Goal: Find specific page/section

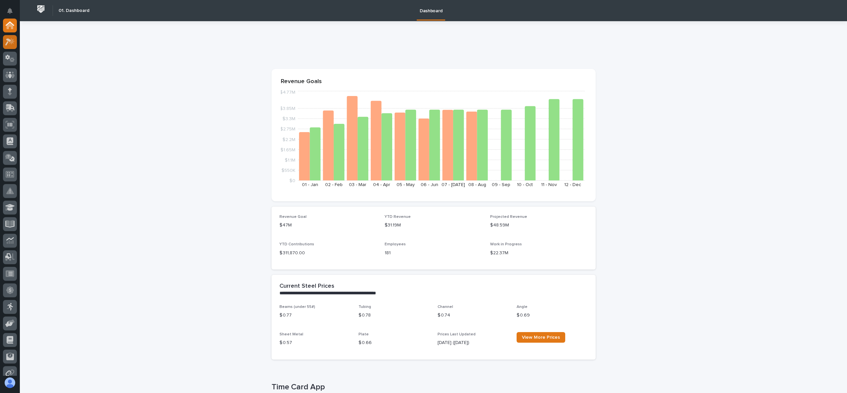
click at [14, 40] on icon at bounding box center [10, 42] width 10 height 8
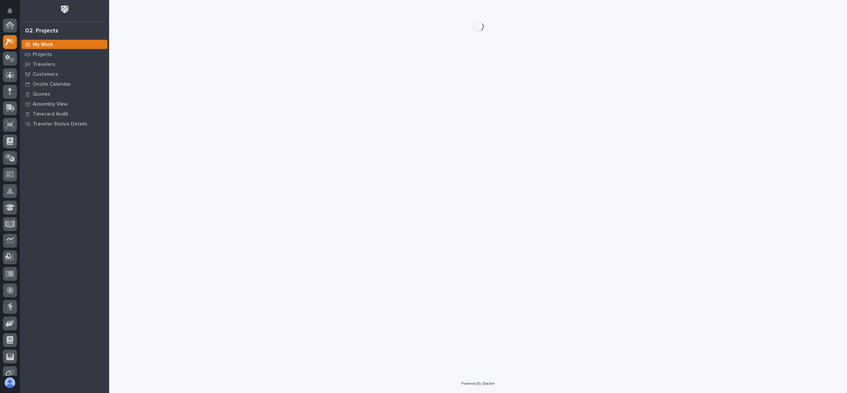
scroll to position [17, 0]
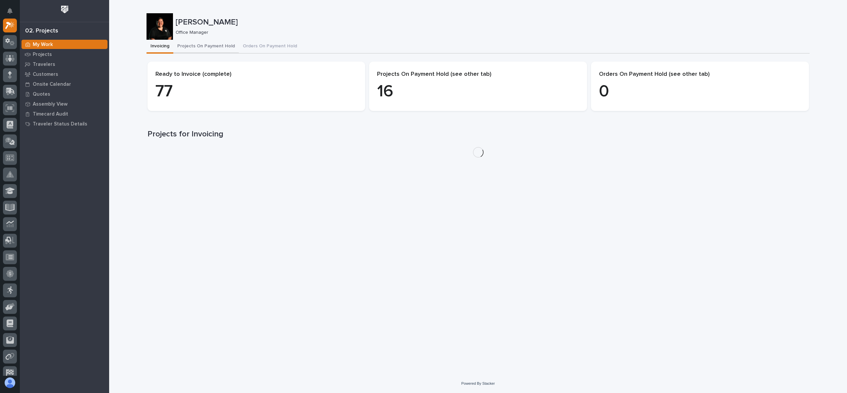
click at [193, 45] on button "Projects On Payment Hold" at bounding box center [205, 47] width 65 height 14
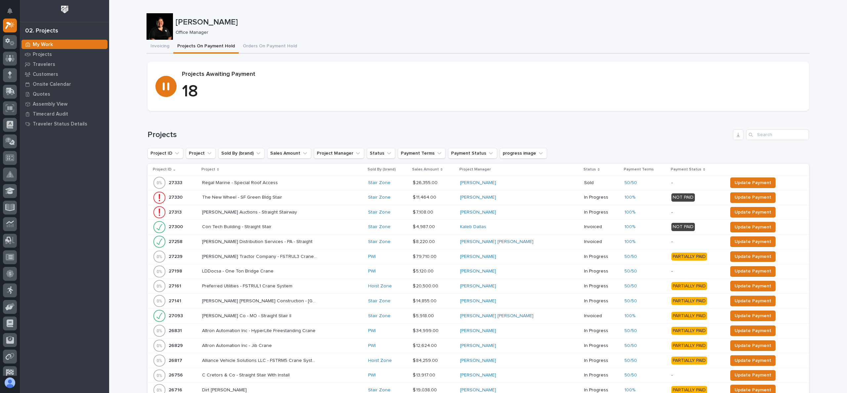
click at [208, 167] on p "Project" at bounding box center [208, 169] width 14 height 7
